Goal: Information Seeking & Learning: Learn about a topic

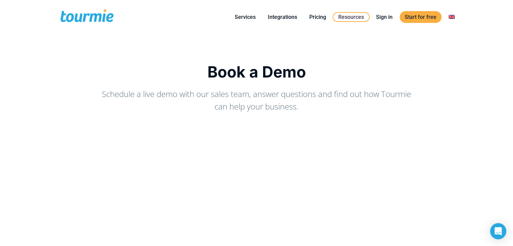
click at [22, 150] on div "Book a Demo Schedule a live demo with our sales team, answer questions and find…" at bounding box center [256, 229] width 513 height 390
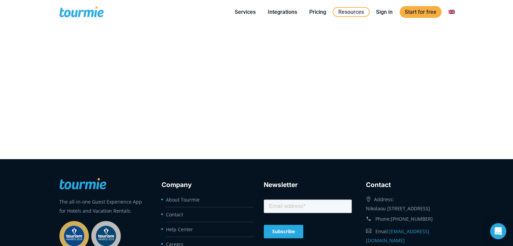
scroll to position [327, 0]
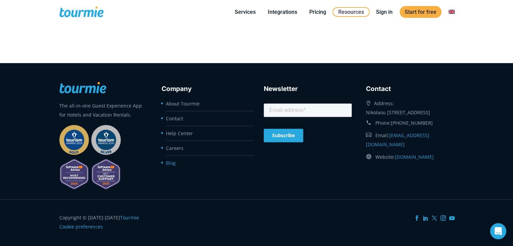
click at [173, 162] on link "Blog" at bounding box center [171, 163] width 10 height 6
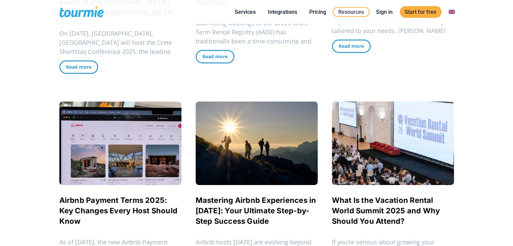
scroll to position [311, 0]
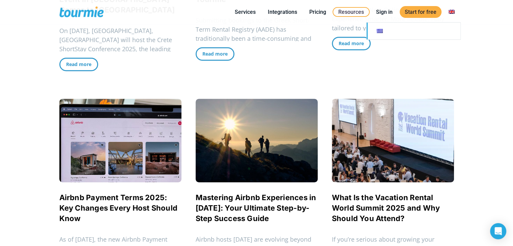
click at [387, 32] on link at bounding box center [414, 31] width 94 height 17
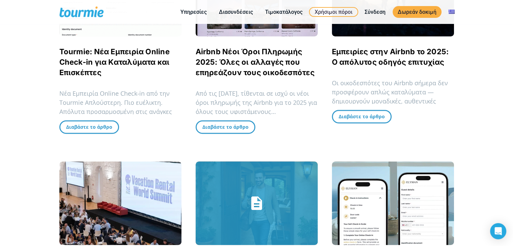
scroll to position [456, 0]
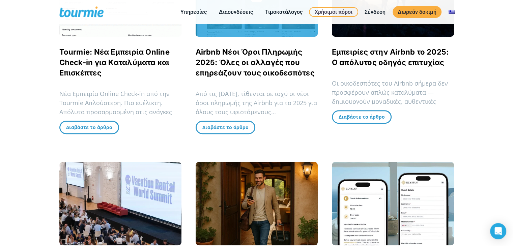
click at [298, 67] on link "Airbnb Νέοι Όροι Πληρωμής 2025: Όλες οι αλλαγές που επηρεάζουν τους οικοδεσπότες" at bounding box center [255, 63] width 119 height 30
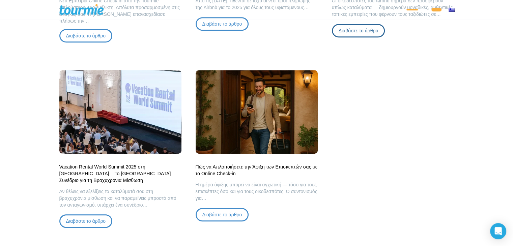
click at [363, 33] on span "Διαβάστε το άρθρο" at bounding box center [359, 30] width 40 height 5
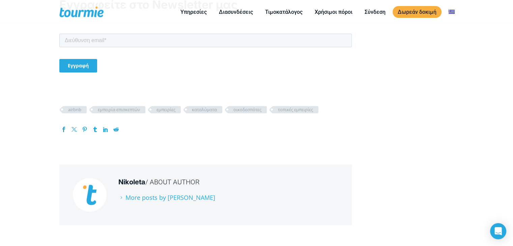
scroll to position [2775, 0]
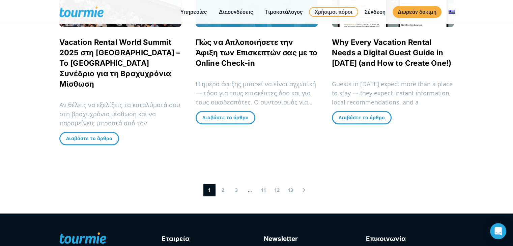
scroll to position [682, 0]
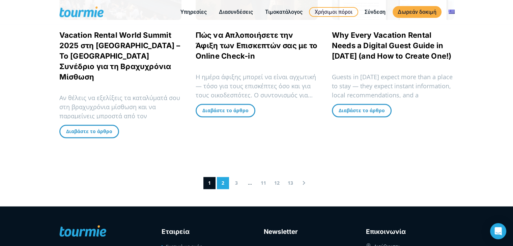
click at [223, 177] on link "2" at bounding box center [223, 183] width 12 height 12
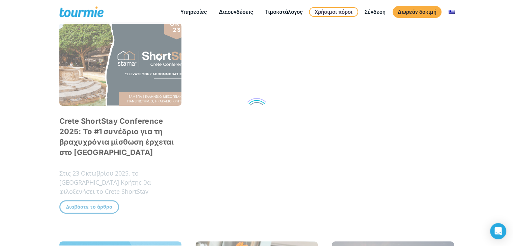
scroll to position [159, 0]
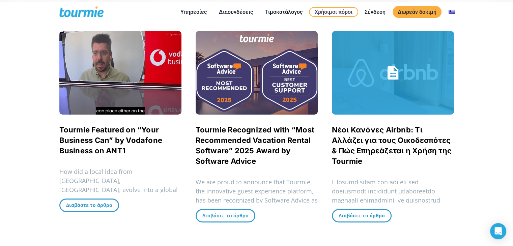
click at [387, 148] on link "Νέοι Κανόνες Airbnb: Τι Αλλάζει για τους Οικοδεσπότες & Πώς Επηρεάζεται η Χρήση…" at bounding box center [392, 146] width 120 height 40
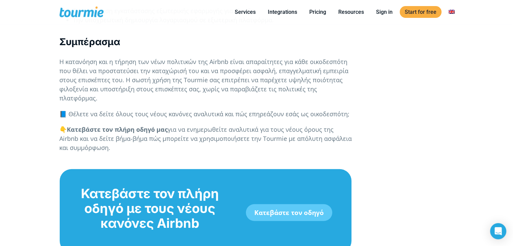
scroll to position [1675, 0]
click at [289, 204] on link "Κατεβάστε τον οδηγό" at bounding box center [289, 212] width 86 height 17
